Goal: Information Seeking & Learning: Learn about a topic

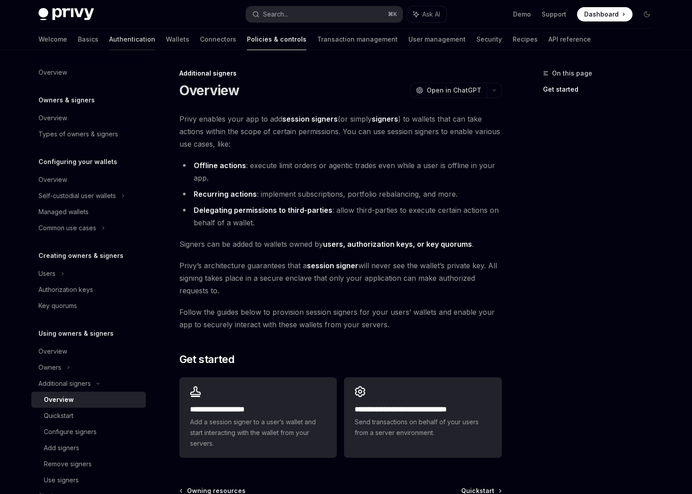
click at [109, 38] on link "Authentication" at bounding box center [132, 39] width 46 height 21
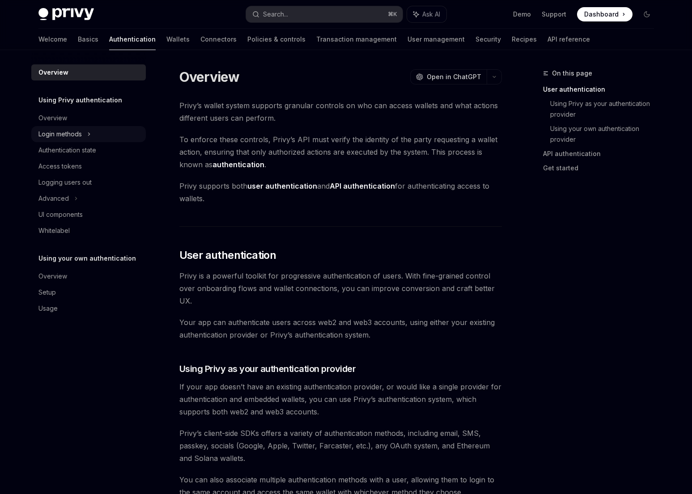
click at [70, 130] on div "Login methods" at bounding box center [59, 134] width 43 height 11
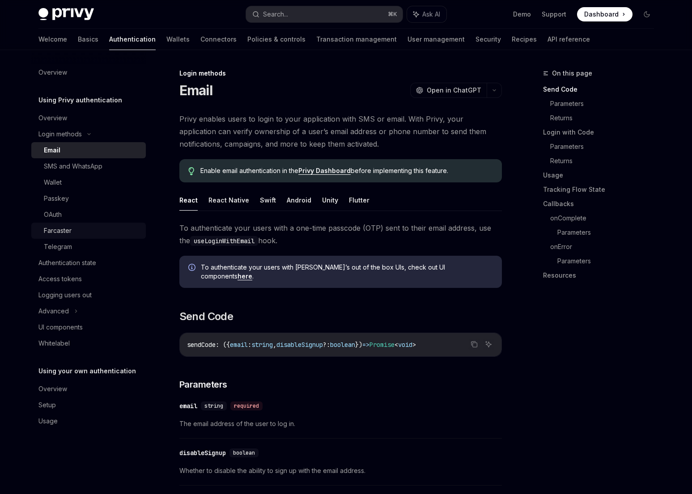
click at [63, 224] on link "Farcaster" at bounding box center [88, 231] width 114 height 16
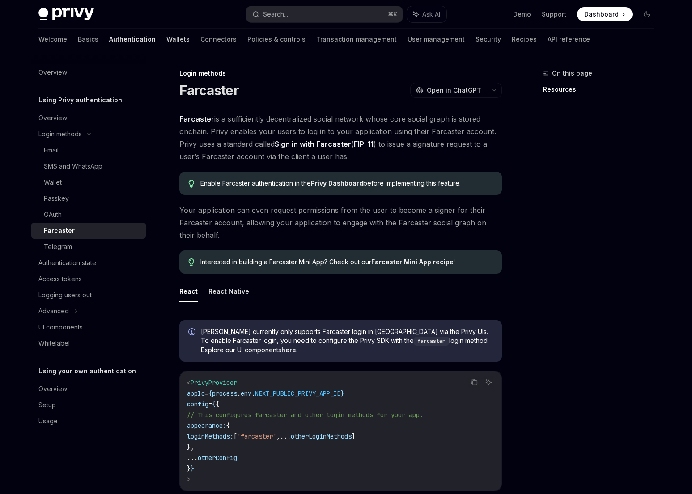
click at [166, 42] on link "Wallets" at bounding box center [177, 39] width 23 height 21
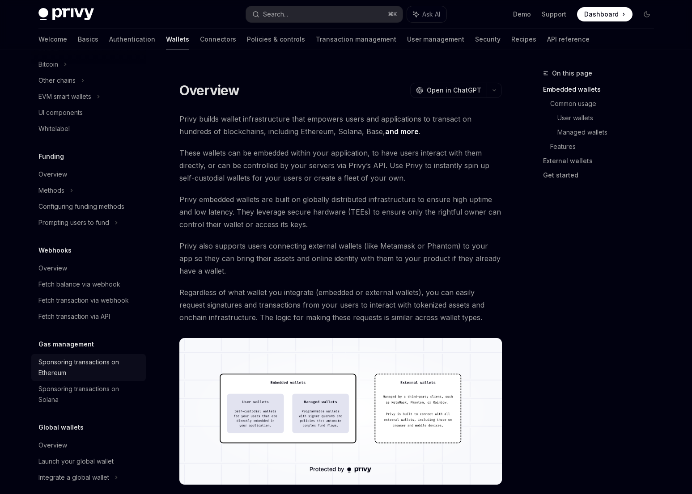
scroll to position [279, 0]
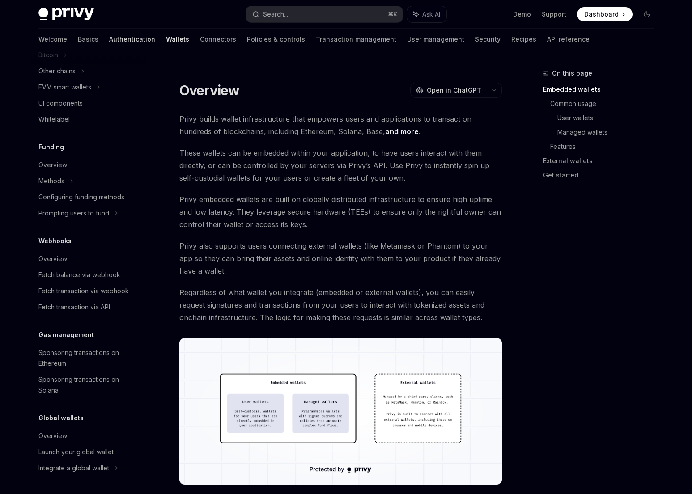
click at [109, 42] on link "Authentication" at bounding box center [132, 39] width 46 height 21
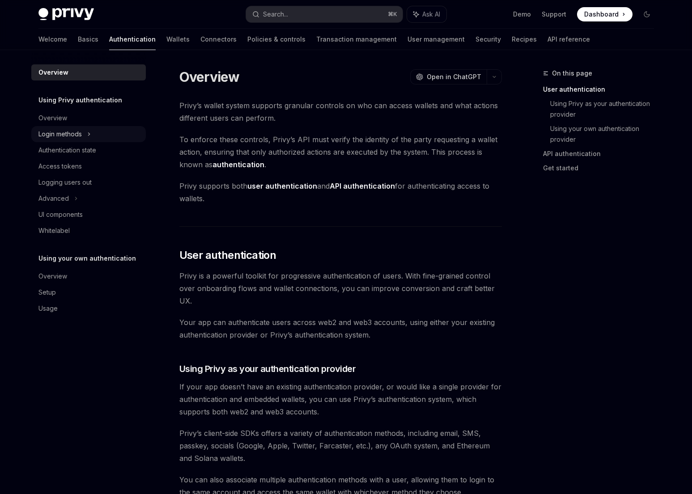
click at [84, 136] on div "Login methods" at bounding box center [88, 134] width 114 height 16
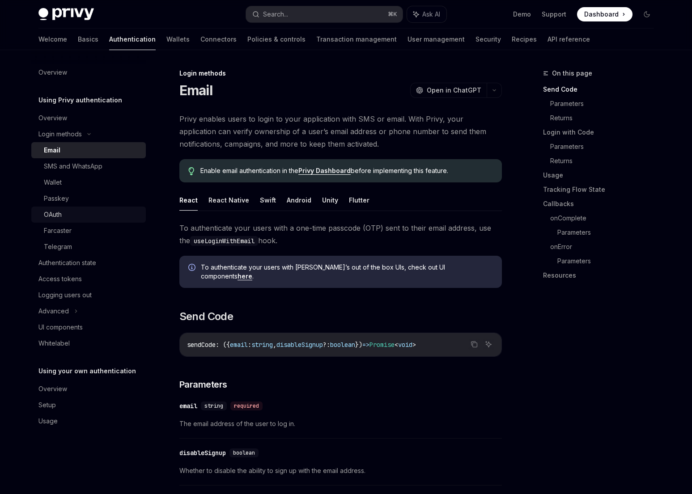
click at [76, 214] on div "OAuth" at bounding box center [92, 214] width 97 height 11
type textarea "*"
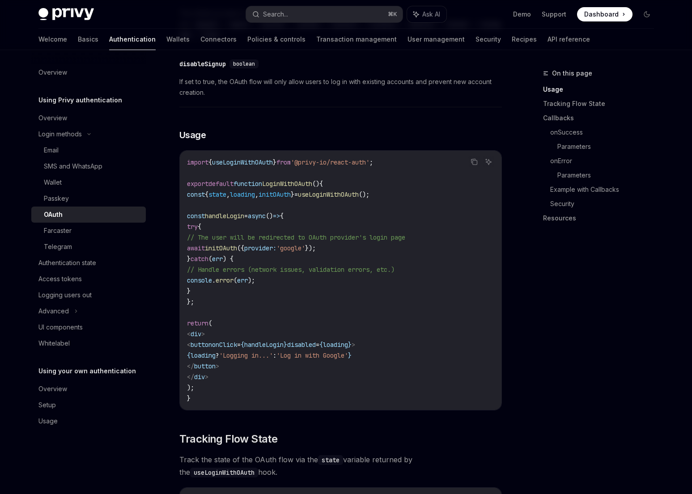
scroll to position [477, 0]
